Goal: Task Accomplishment & Management: Use online tool/utility

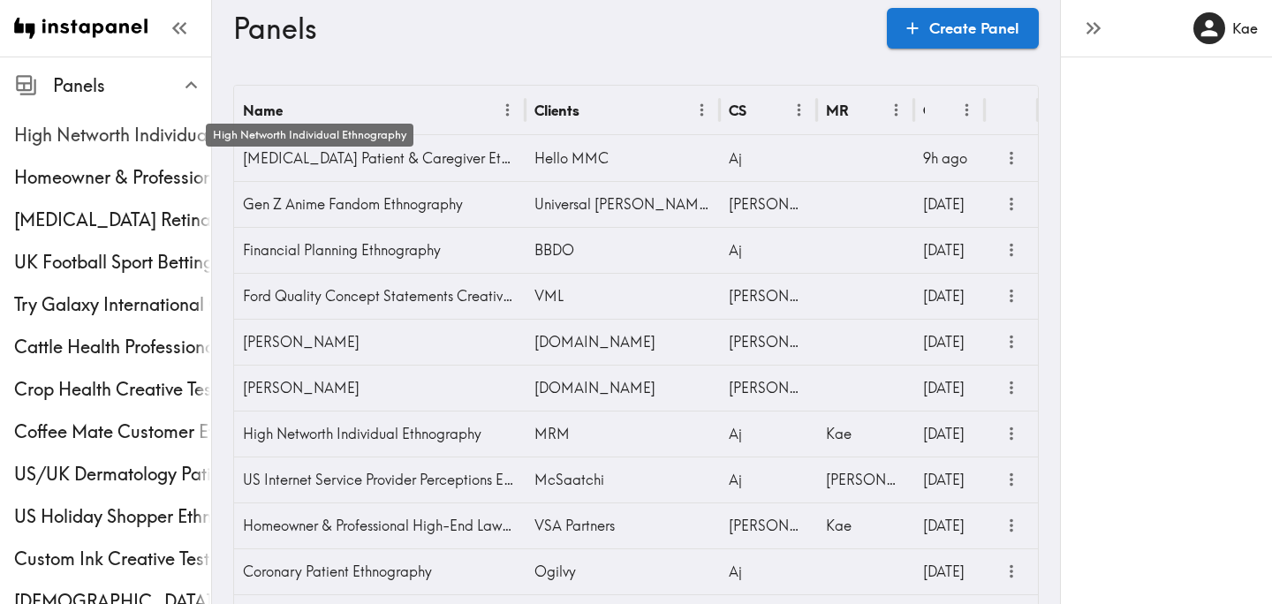
click at [125, 124] on span "High Networth Individual Ethnography" at bounding box center [112, 135] width 197 height 25
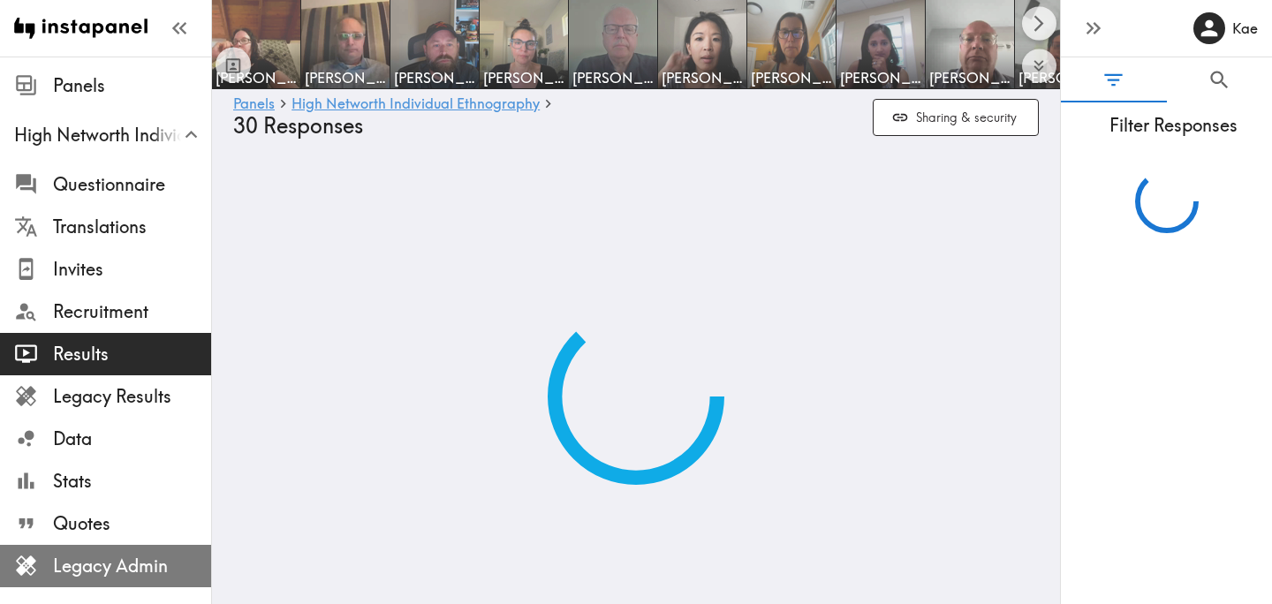
click at [125, 569] on span "Legacy Admin" at bounding box center [132, 566] width 158 height 25
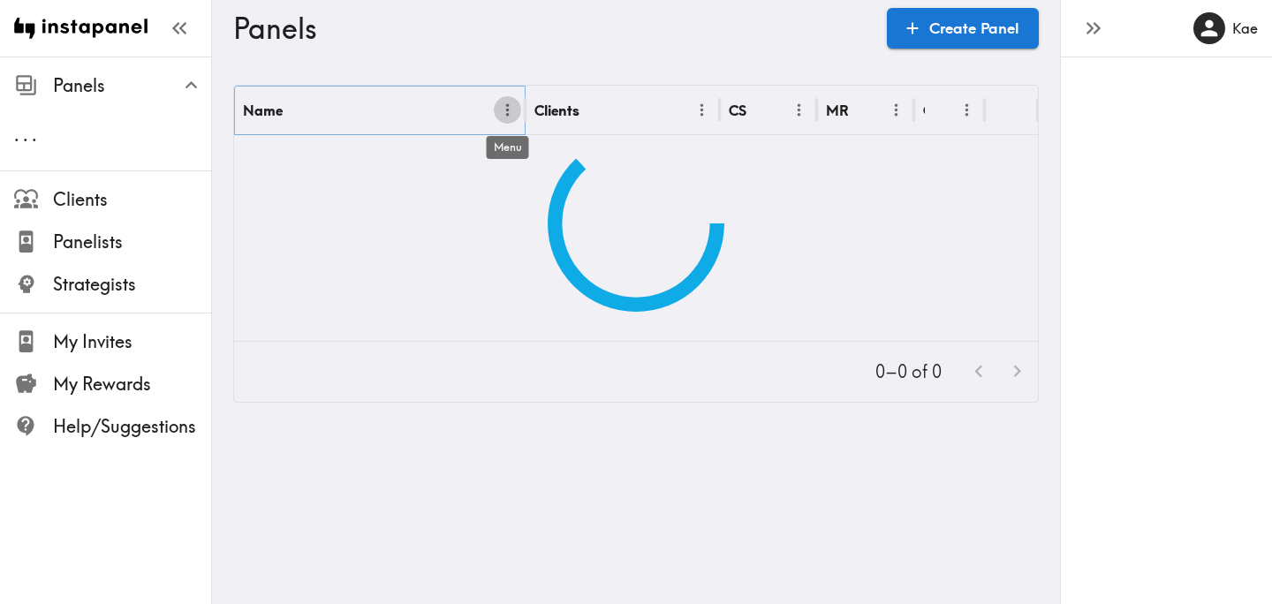
click at [505, 109] on icon "Menu" at bounding box center [507, 110] width 19 height 19
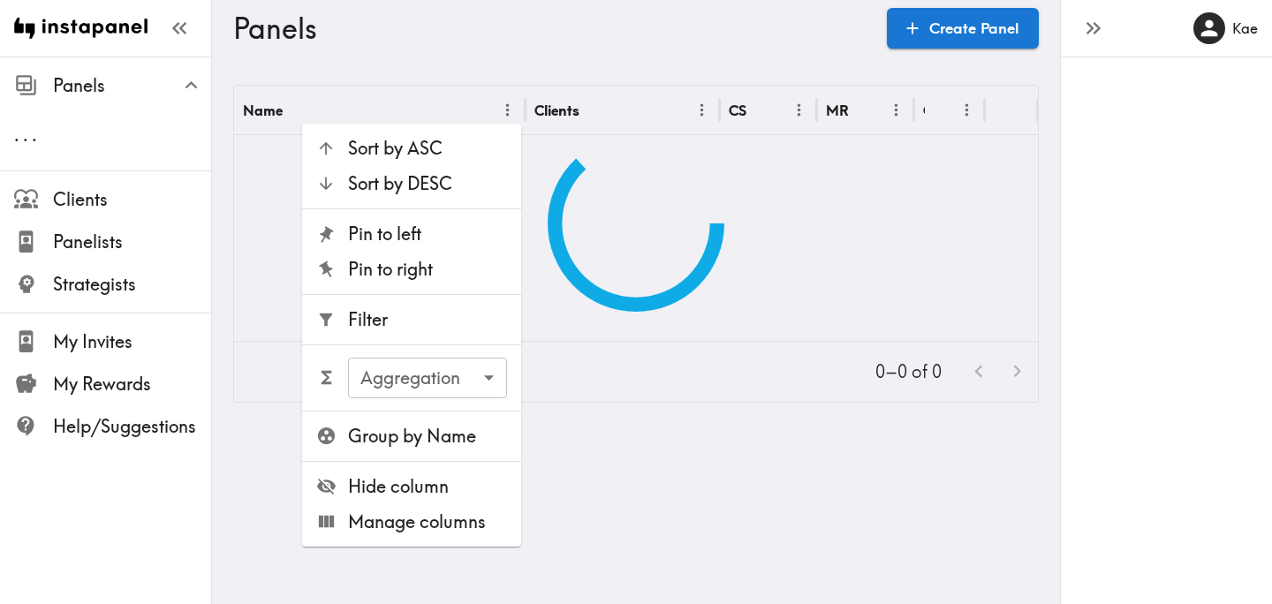
click at [423, 328] on span "Filter" at bounding box center [427, 319] width 159 height 25
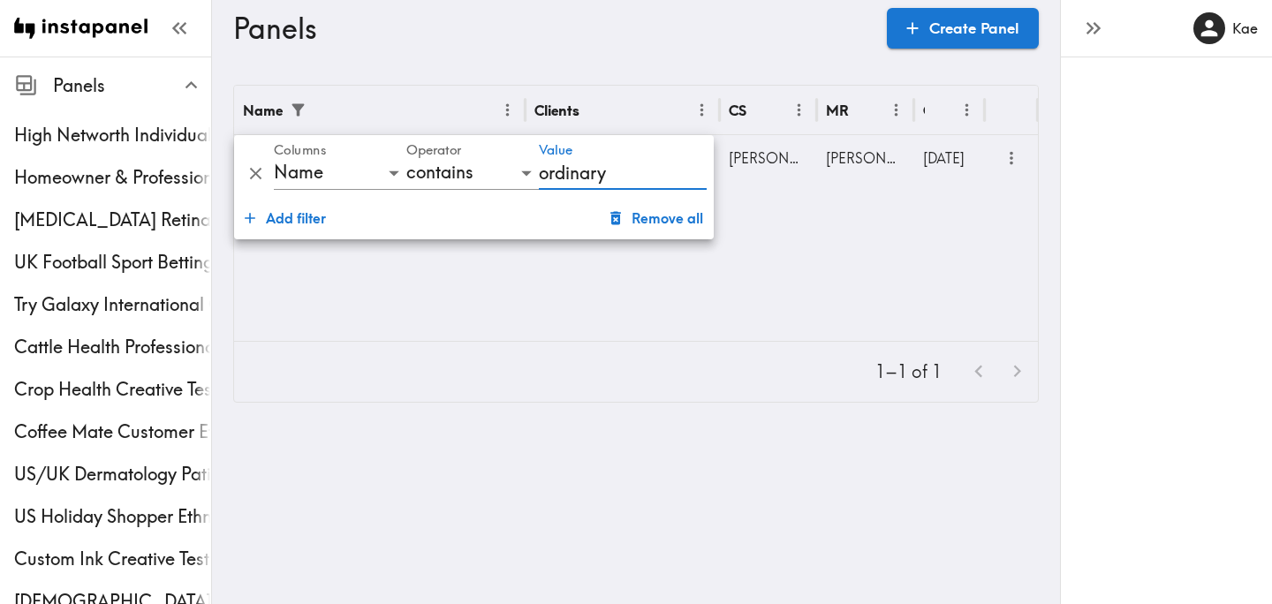
type input "ordinary"
click at [640, 49] on div "Panels Create Panel" at bounding box center [635, 28] width 805 height 57
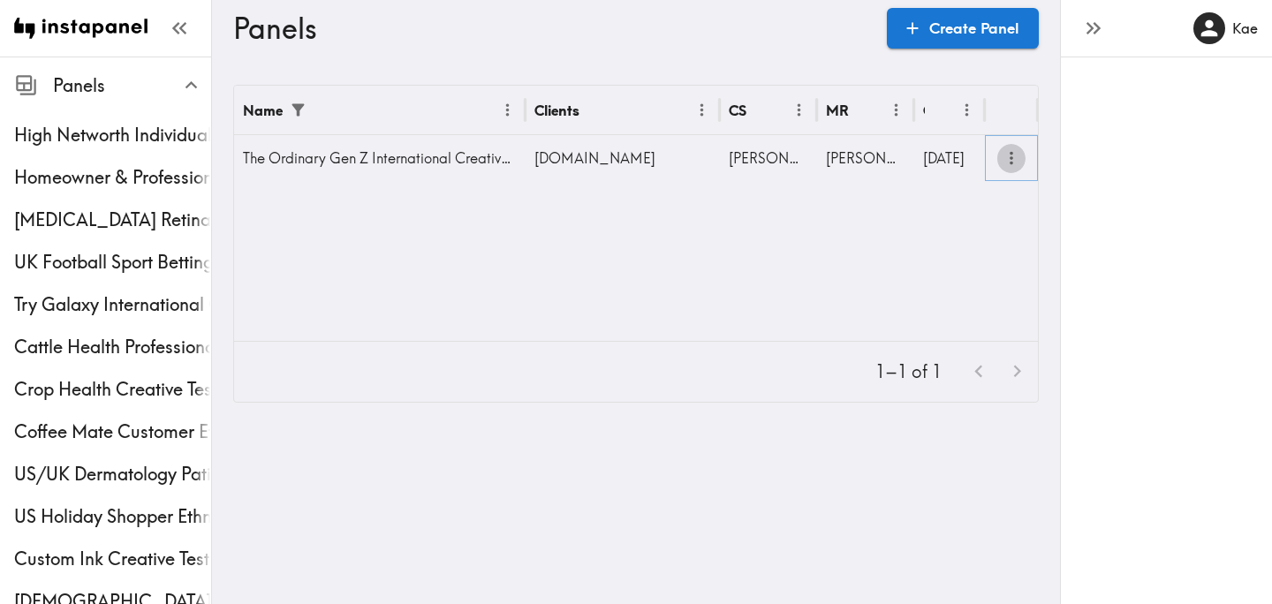
click at [1008, 153] on icon "more" at bounding box center [1011, 158] width 20 height 20
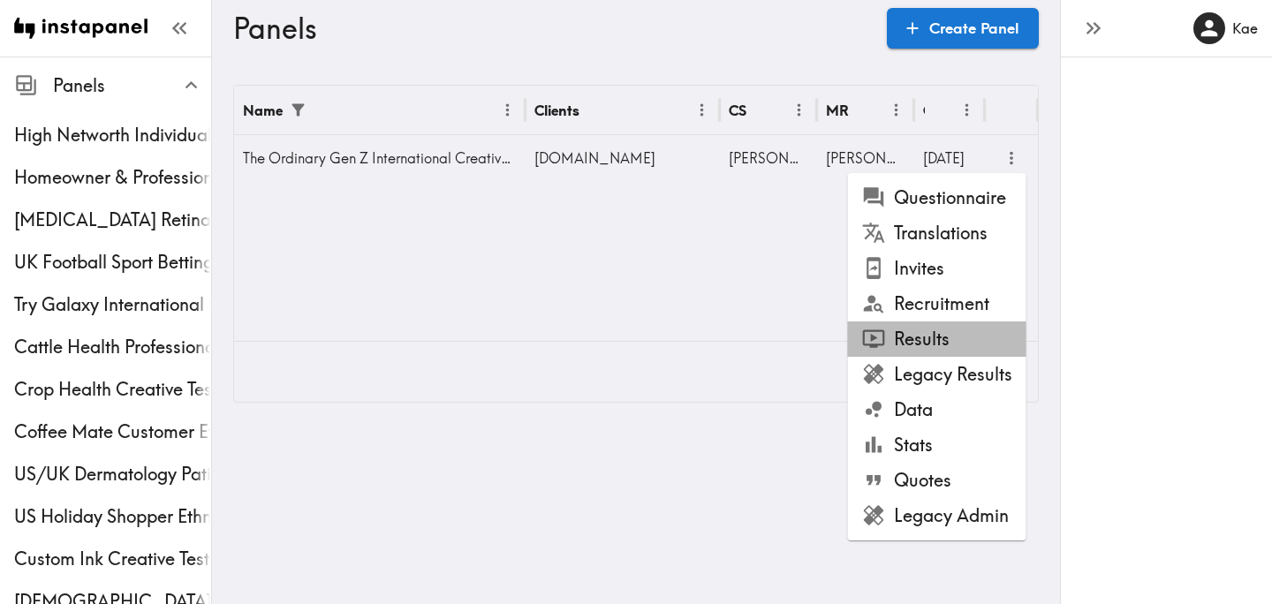
click at [905, 344] on li "Results" at bounding box center [937, 338] width 178 height 35
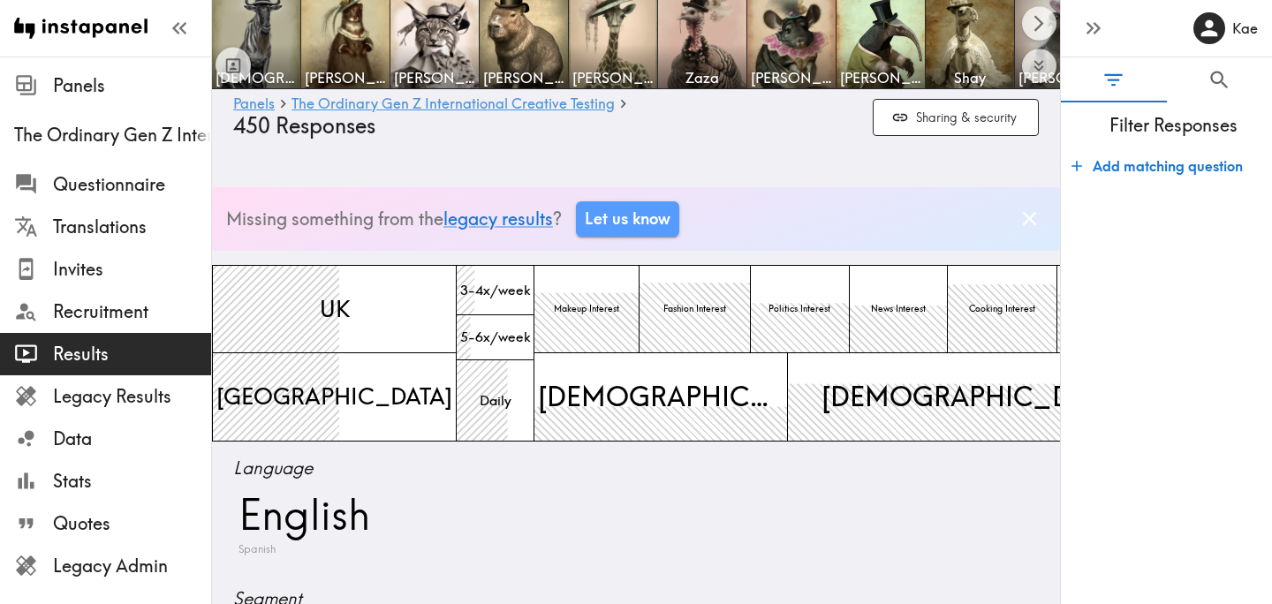
click at [1121, 177] on button "Add matching question" at bounding box center [1156, 165] width 185 height 35
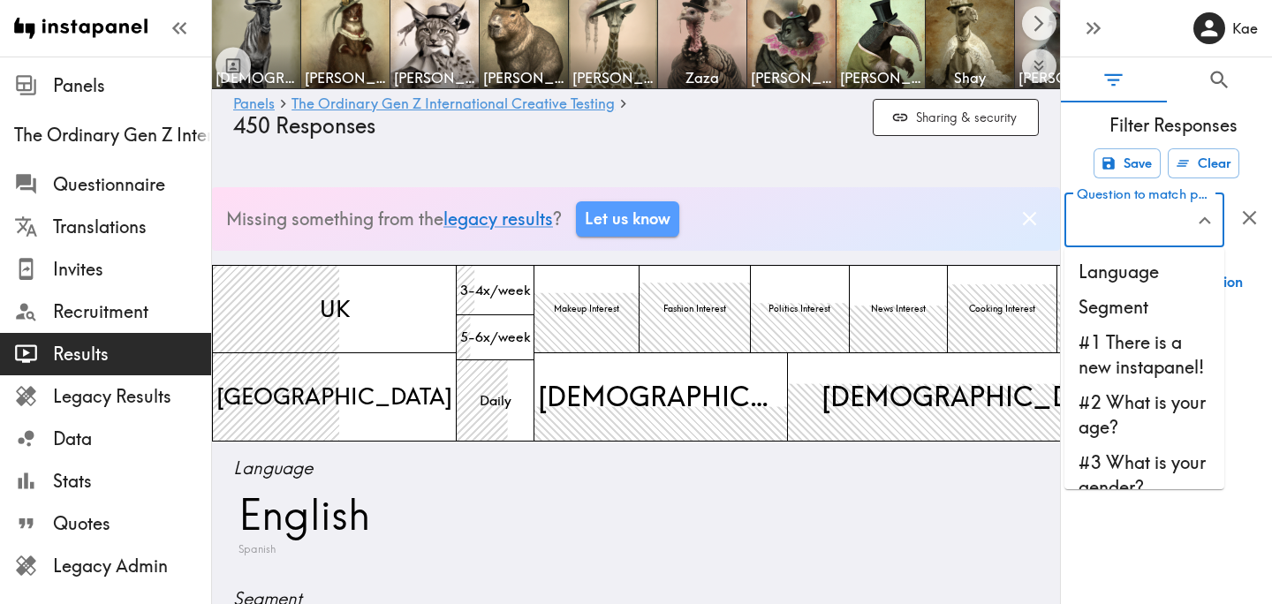
click at [1124, 226] on input "Question to match panelists on" at bounding box center [1130, 219] width 117 height 39
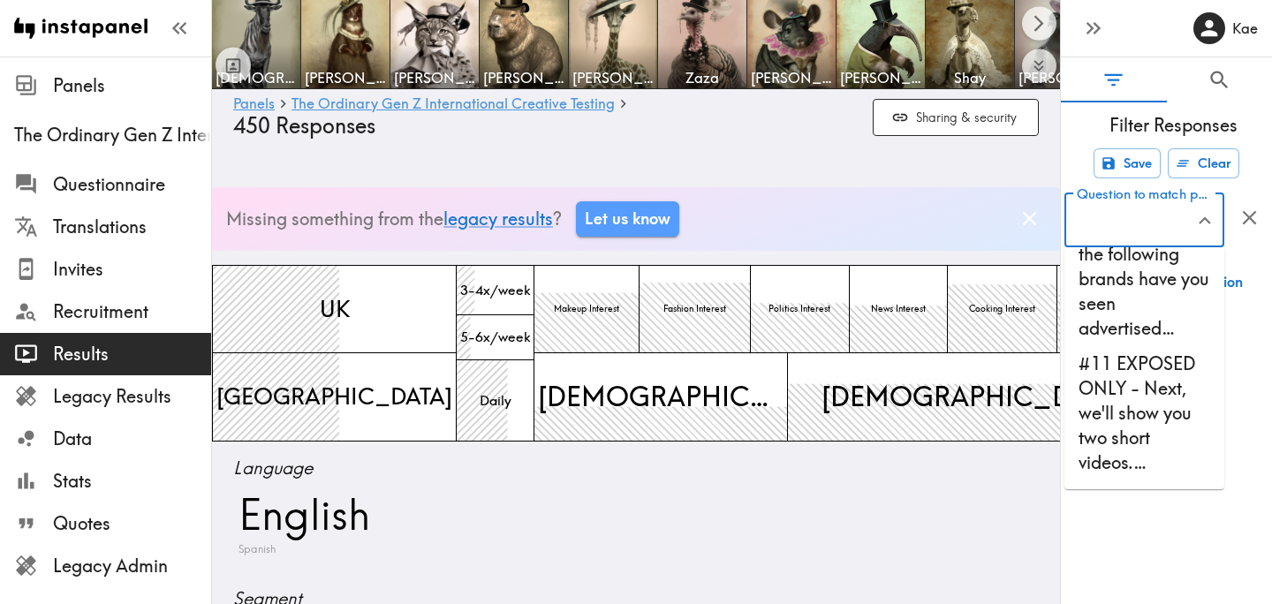
scroll to position [1000, 0]
click at [1130, 405] on li "#11 EXPOSED ONLY - Next, we'll show you two short videos.…" at bounding box center [1144, 412] width 160 height 134
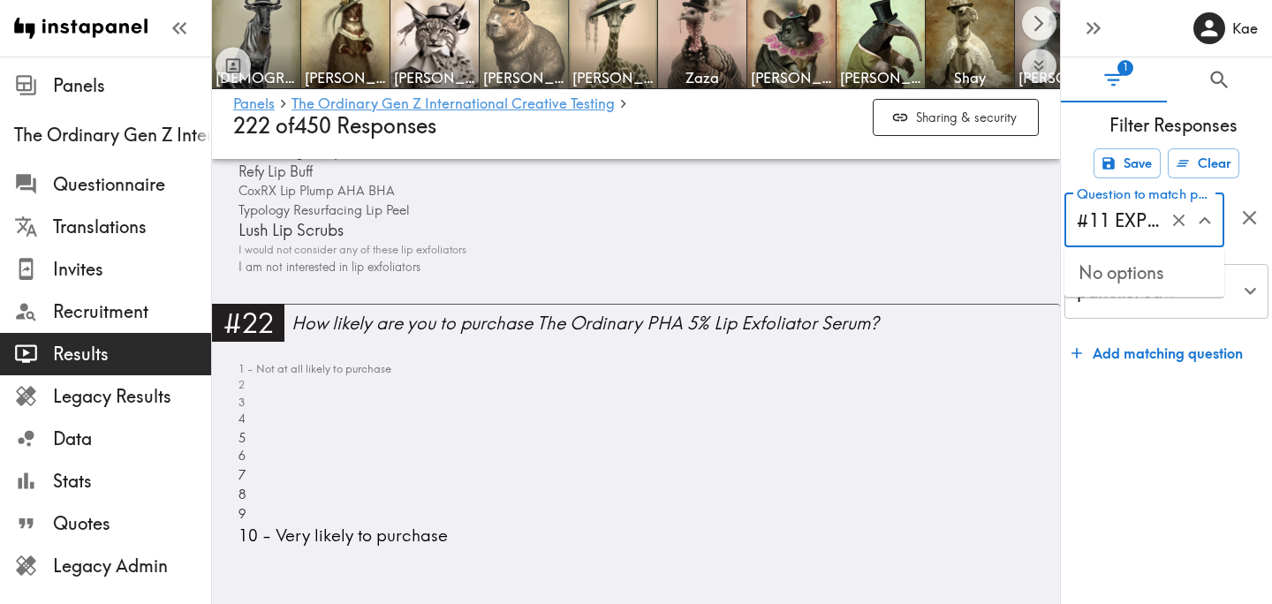
scroll to position [0, 422]
type input "#11 EXPOSED ONLY - Next, we'll show you two short videos.…"
click at [1112, 468] on form "Save Clear Question to match panelists on #11 EXPOSED ONLY - Next, we'll show y…" at bounding box center [1166, 369] width 211 height 456
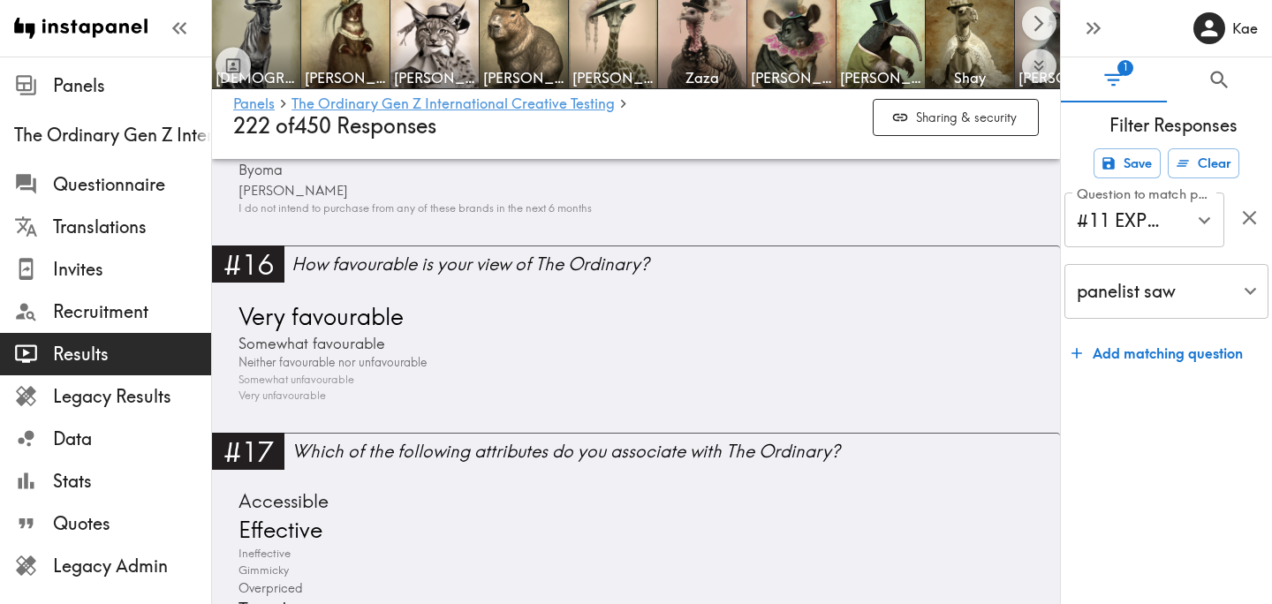
scroll to position [3750, 0]
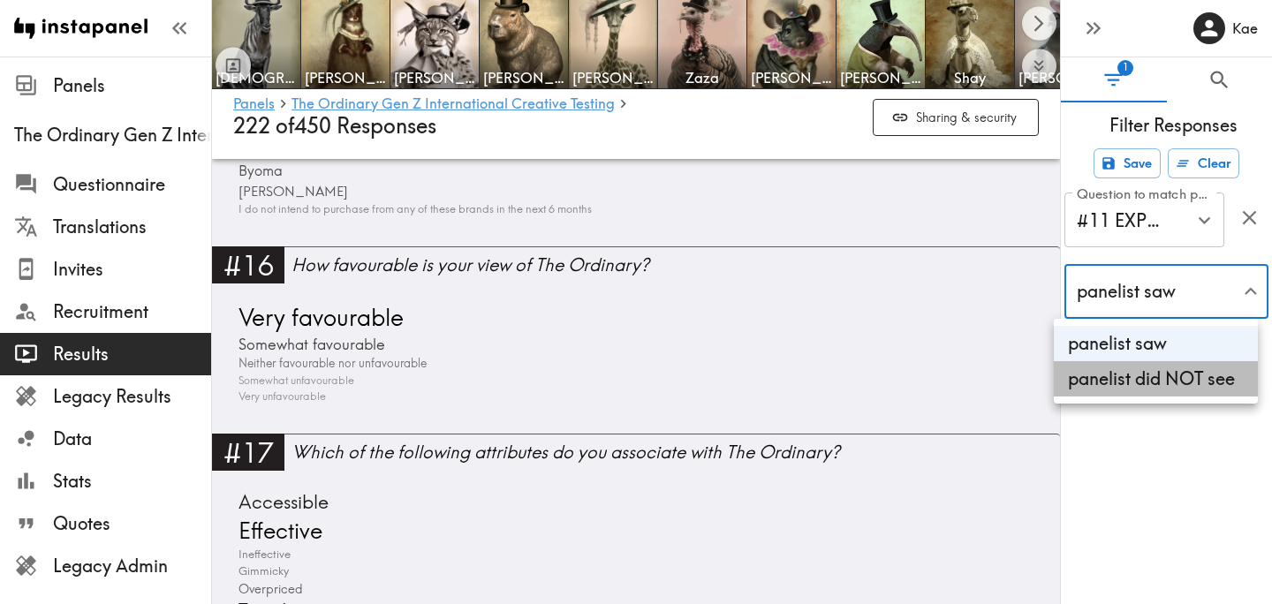
click at [1109, 389] on li "panelist did NOT see" at bounding box center [1155, 378] width 204 height 35
type input "false"
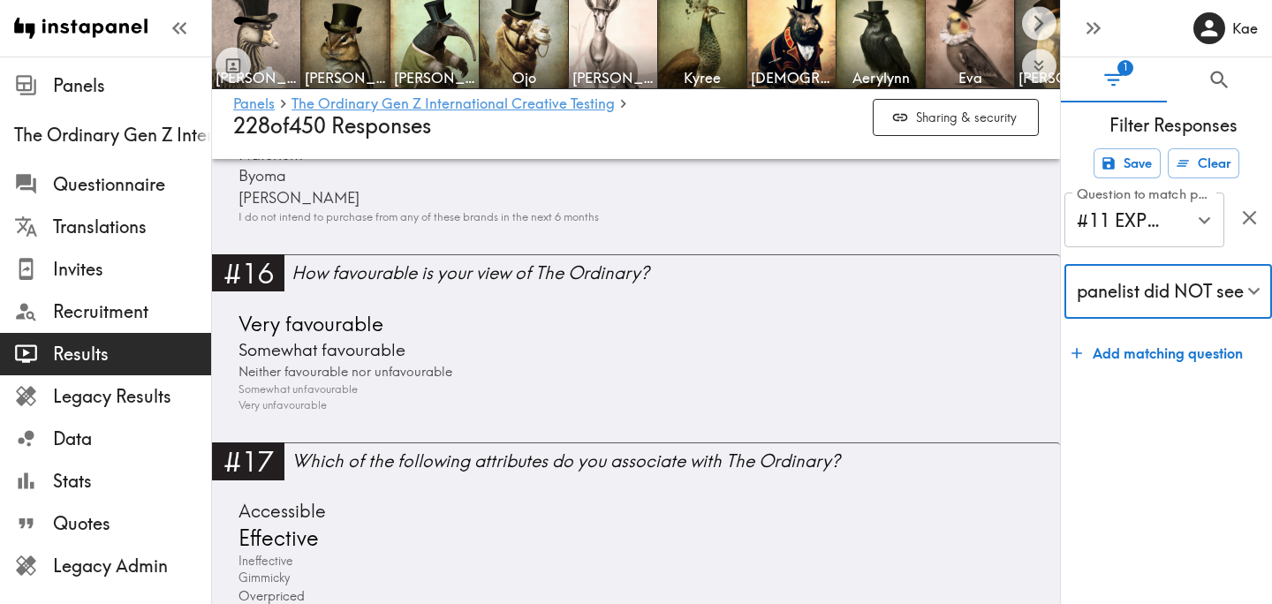
scroll to position [3720, 0]
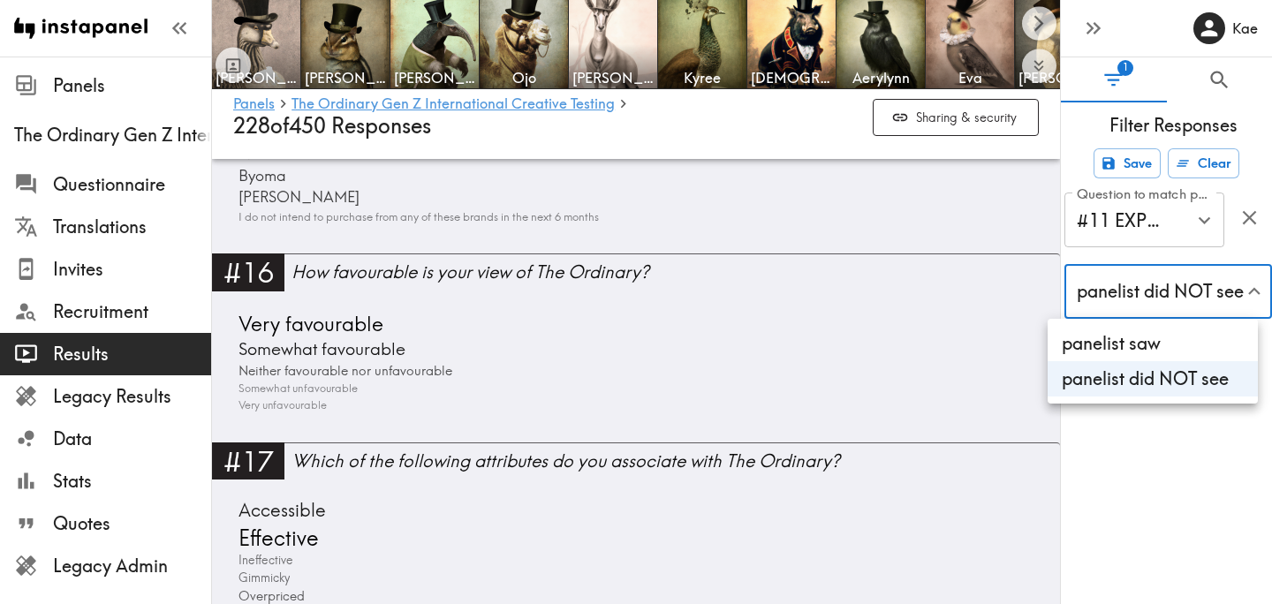
click at [779, 408] on div at bounding box center [636, 302] width 1272 height 604
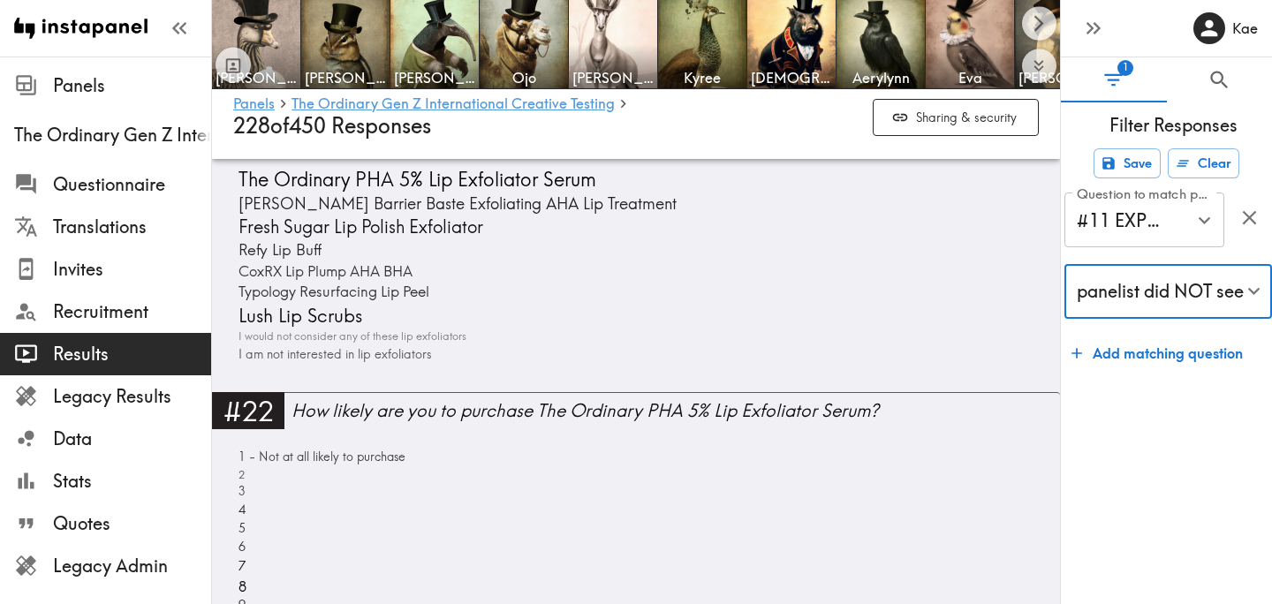
scroll to position [5133, 0]
